Goal: Task Accomplishment & Management: Manage account settings

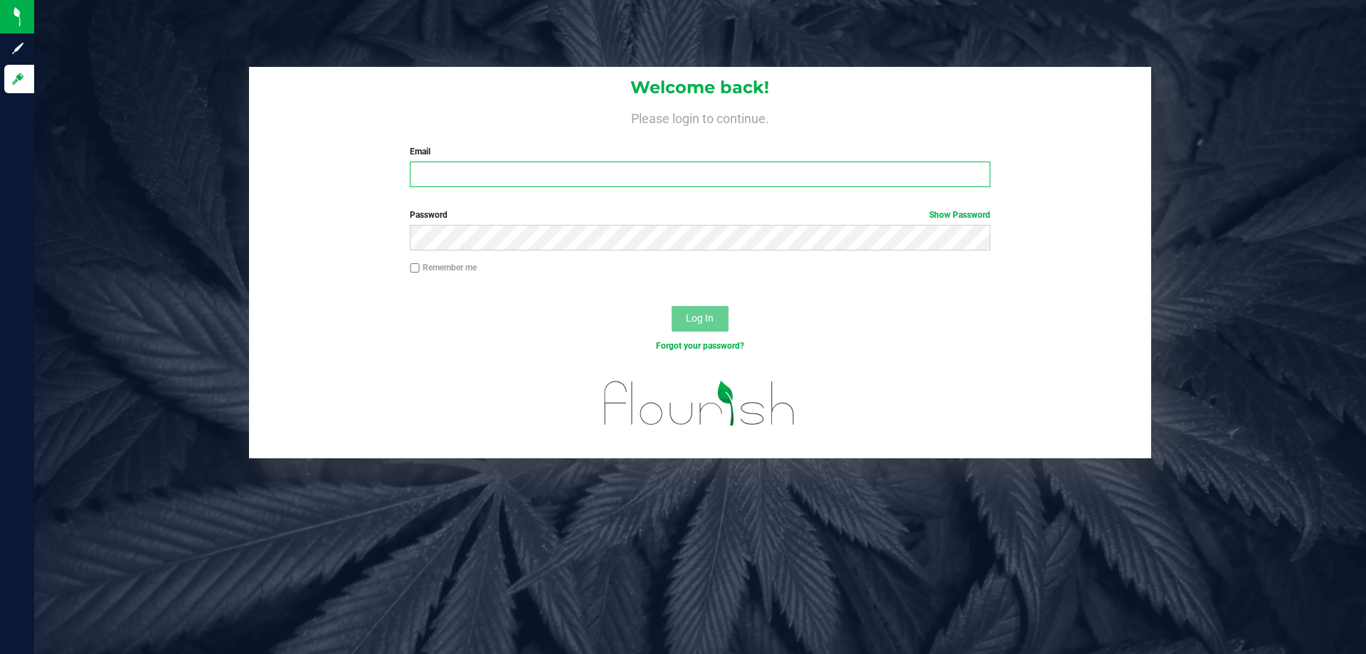
click at [503, 179] on input "Email" at bounding box center [700, 174] width 580 height 26
type input "fmassanka@liveparallel.com"
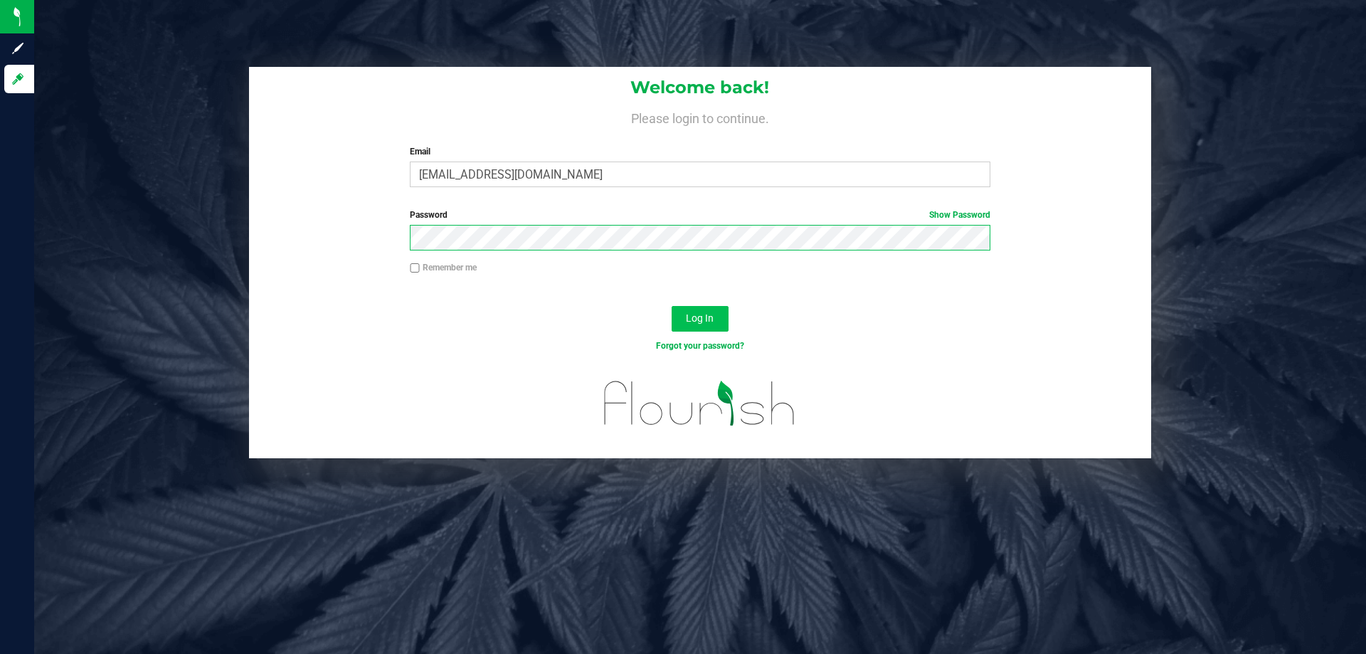
click at [672, 306] on button "Log In" at bounding box center [700, 319] width 57 height 26
